Goal: Check status: Check status

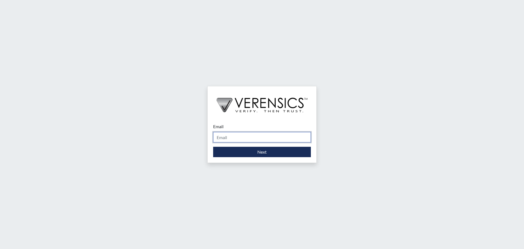
click at [258, 140] on input "Email" at bounding box center [262, 137] width 98 height 10
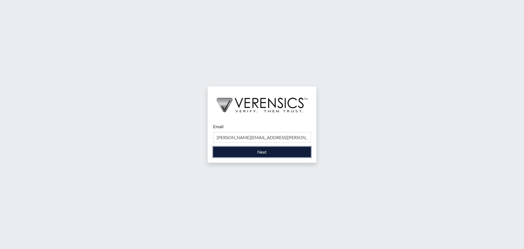
click at [266, 155] on button "Next" at bounding box center [262, 152] width 98 height 10
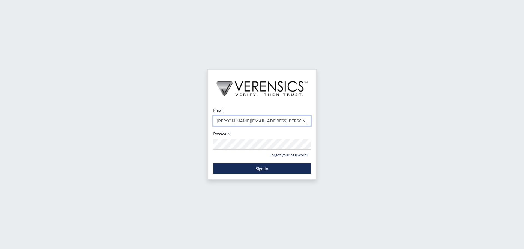
type input "[PERSON_NAME][EMAIL_ADDRESS][PERSON_NAME][DOMAIN_NAME]"
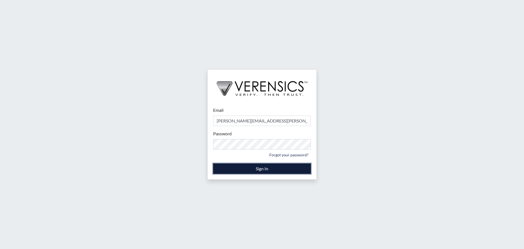
click at [259, 168] on button "Sign In" at bounding box center [262, 168] width 98 height 10
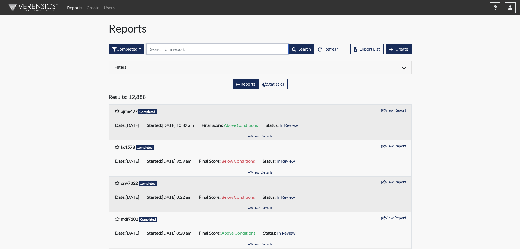
click at [199, 52] on input "text" at bounding box center [218, 49] width 142 height 10
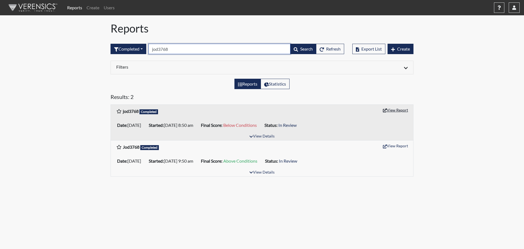
type input "jod3768"
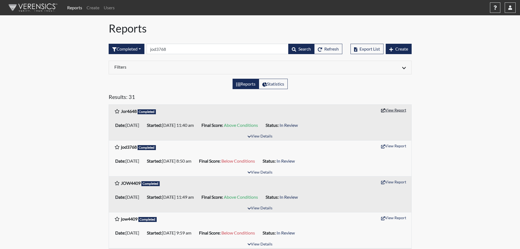
click at [397, 111] on button "View Report" at bounding box center [394, 110] width 30 height 8
click at [407, 147] on button "View Report" at bounding box center [394, 145] width 30 height 8
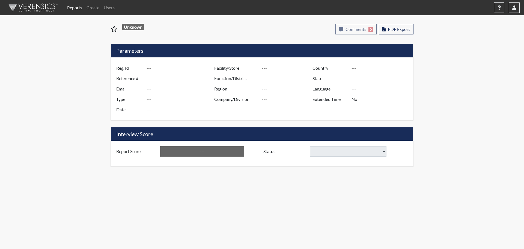
type input "Jor4648"
type input "50893"
type input "---"
type input "Corrections Pre-Employment"
type input "Aug 22, 2025"
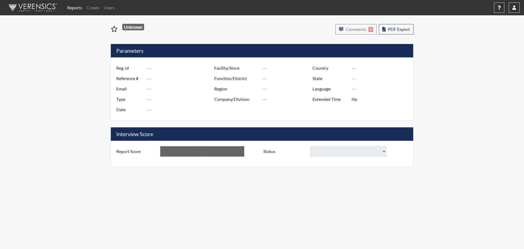
type input "GD&CP SMU*+"
type input "[GEOGRAPHIC_DATA]"
type input "[US_STATE]"
type input "English"
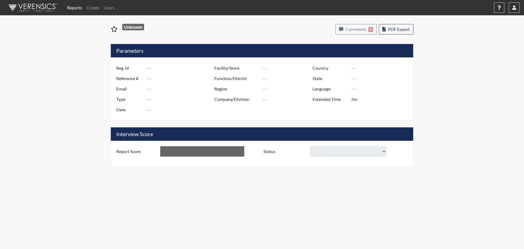
type input "Above Conditions"
select select "reasonable-explanation-provided"
select select
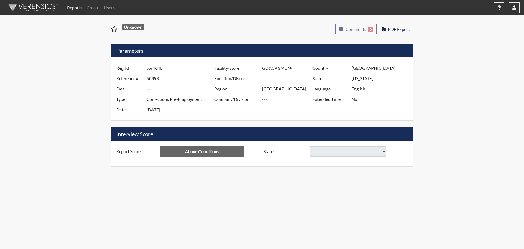
select select
type input "jod3768"
type input "48682"
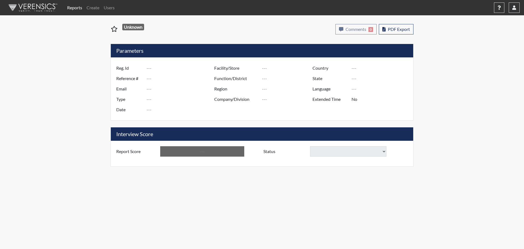
type input "---"
type input "Corrections Pre-Employment"
type input "Jul 24, 2025"
type input "[PERSON_NAME]"
type input "[GEOGRAPHIC_DATA]"
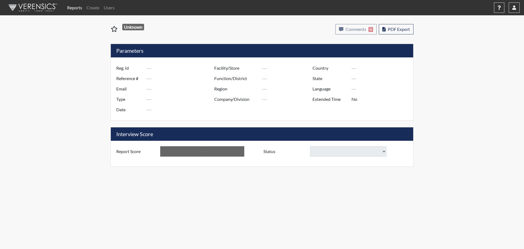
type input "[GEOGRAPHIC_DATA]"
type input "[US_STATE]"
type input "English"
type input "Below Conditions"
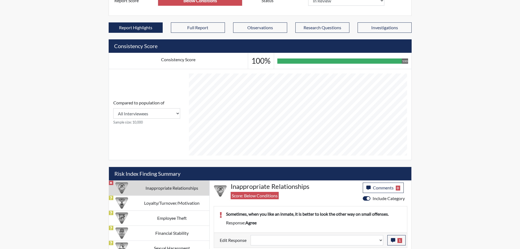
scroll to position [171, 0]
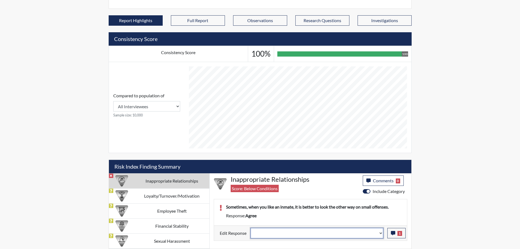
click at [380, 234] on select "Question is not relevant. Results will be updated. Reasonable explanation provi…" at bounding box center [317, 233] width 133 height 10
select select "reasonable-explanation-provided"
click at [251, 228] on select "Question is not relevant. Results will be updated. Reasonable explanation provi…" at bounding box center [317, 233] width 133 height 10
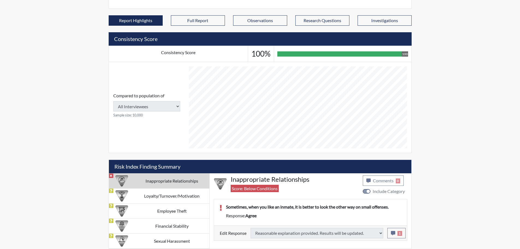
type input "Above Conditions"
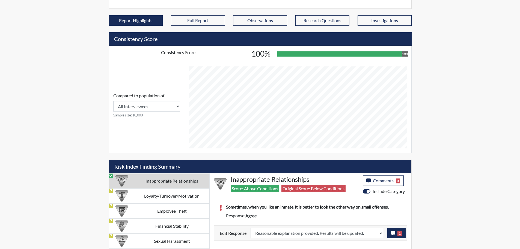
scroll to position [91, 227]
click at [391, 234] on button "1" at bounding box center [397, 233] width 18 height 10
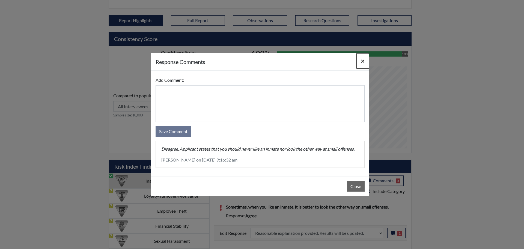
click at [362, 61] on span "×" at bounding box center [363, 61] width 4 height 8
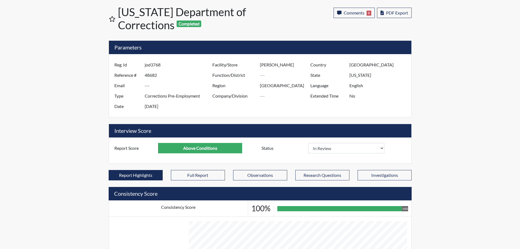
scroll to position [0, 0]
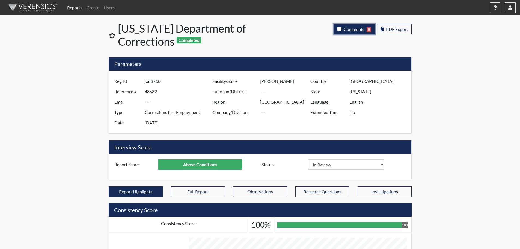
click at [353, 27] on span "Comments" at bounding box center [354, 28] width 21 height 5
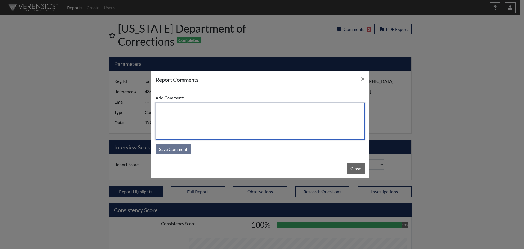
click at [318, 111] on textarea at bounding box center [260, 121] width 209 height 37
type textarea "SL 9/2/25"
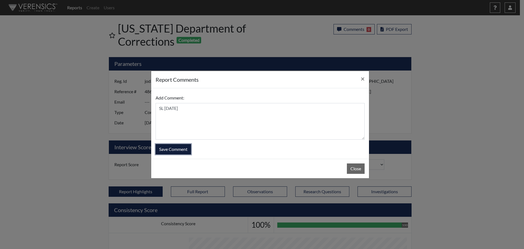
click at [180, 150] on button "Save Comment" at bounding box center [174, 149] width 36 height 10
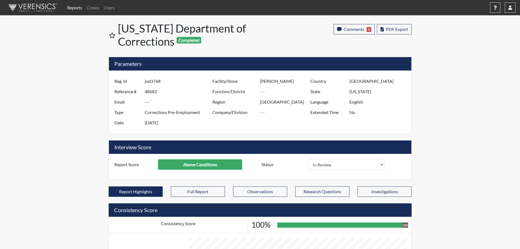
scroll to position [91, 227]
